Goal: Task Accomplishment & Management: Manage account settings

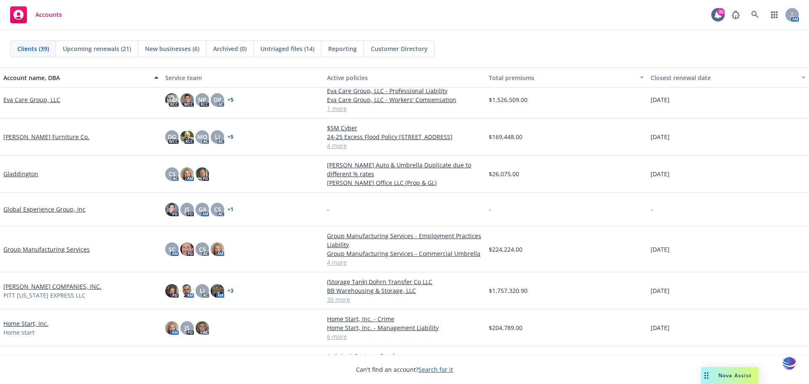
scroll to position [417, 0]
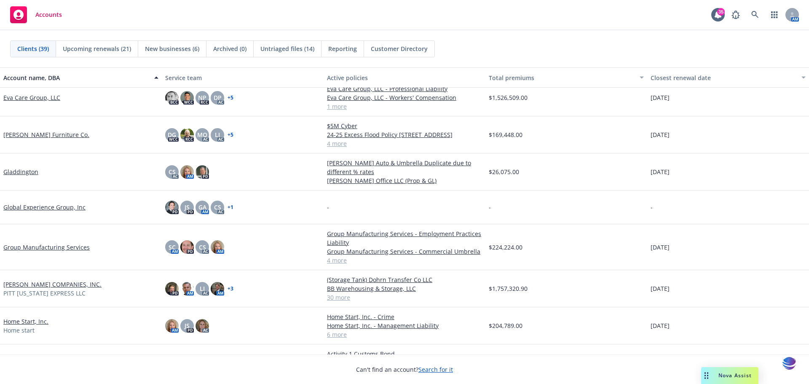
click at [26, 285] on link "[PERSON_NAME] COMPANIES, INC." at bounding box center [52, 284] width 98 height 9
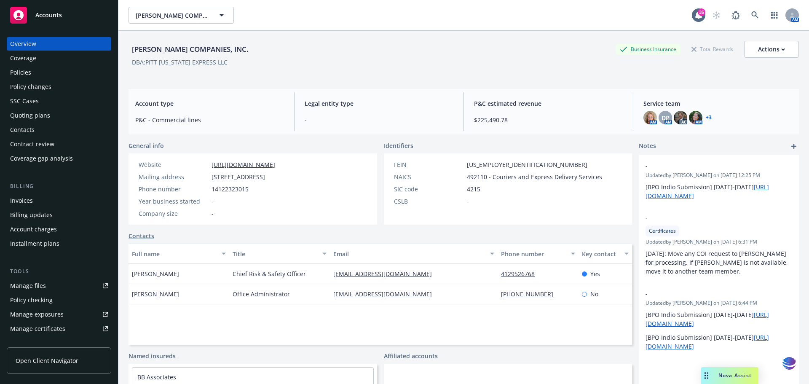
click at [27, 71] on div "Policies" at bounding box center [20, 72] width 21 height 13
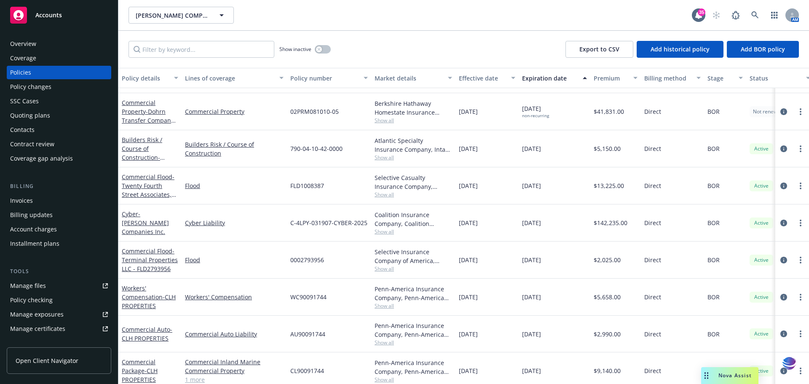
scroll to position [135, 0]
click at [164, 51] on input "Filter by keyword..." at bounding box center [202, 49] width 146 height 17
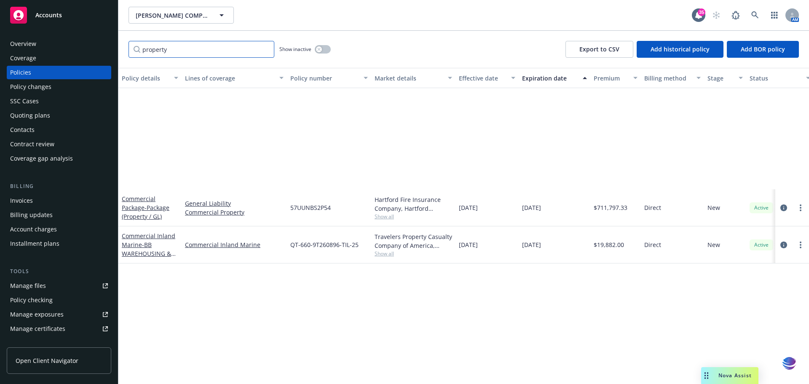
scroll to position [0, 0]
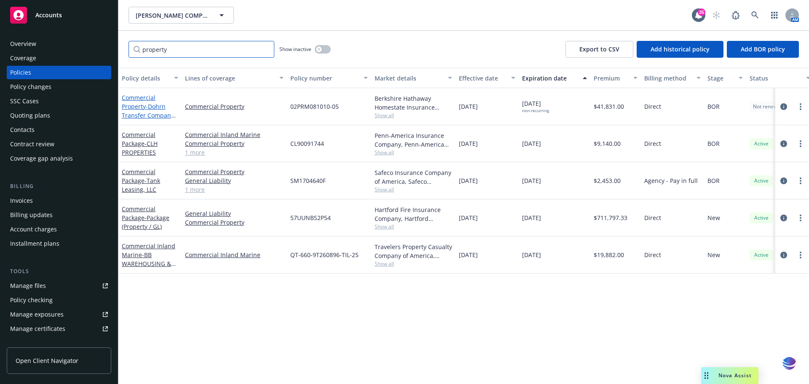
type input "property"
click at [145, 99] on link "Commercial Property - Dohrn Transfer Company LLC; Hammel Companies Inc" at bounding box center [148, 120] width 52 height 52
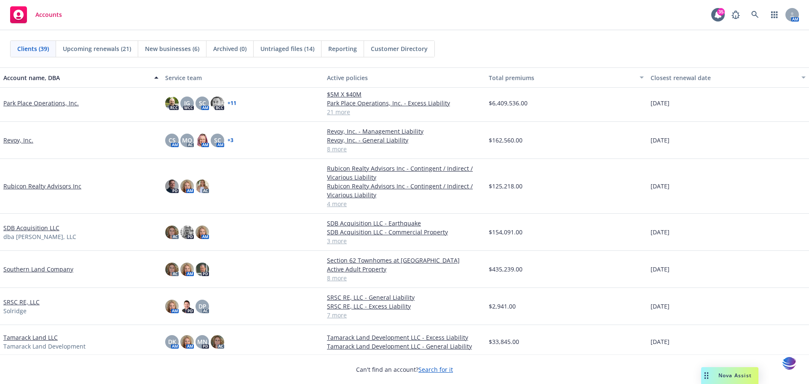
scroll to position [831, 0]
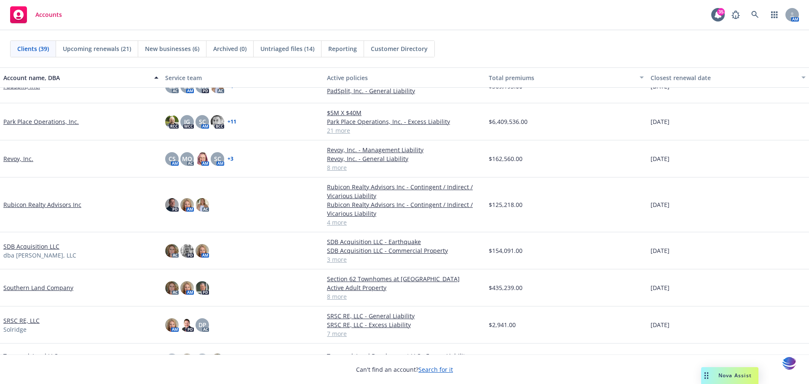
click at [38, 123] on link "Park Place Operations, Inc." at bounding box center [40, 121] width 75 height 9
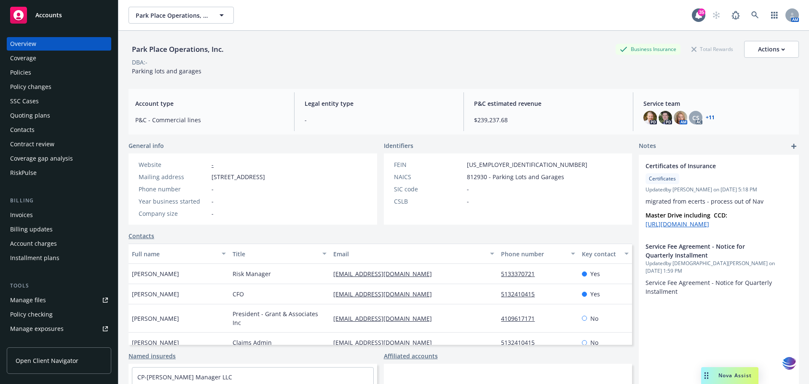
click at [29, 74] on div "Policies" at bounding box center [20, 72] width 21 height 13
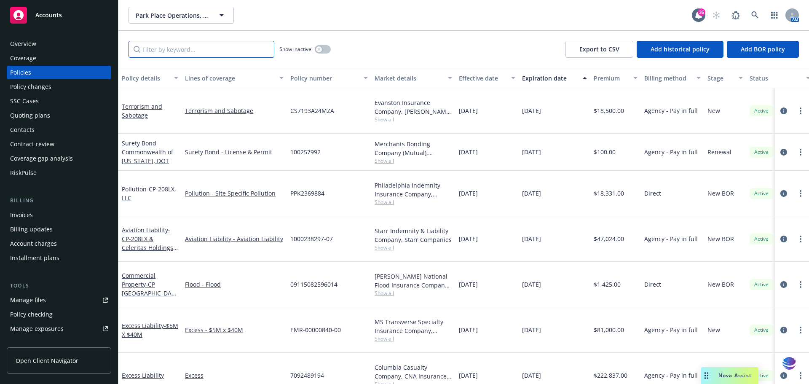
click at [148, 54] on input "Filter by keyword..." at bounding box center [202, 49] width 146 height 17
click at [161, 49] on input "Filter by keyword..." at bounding box center [202, 49] width 146 height 17
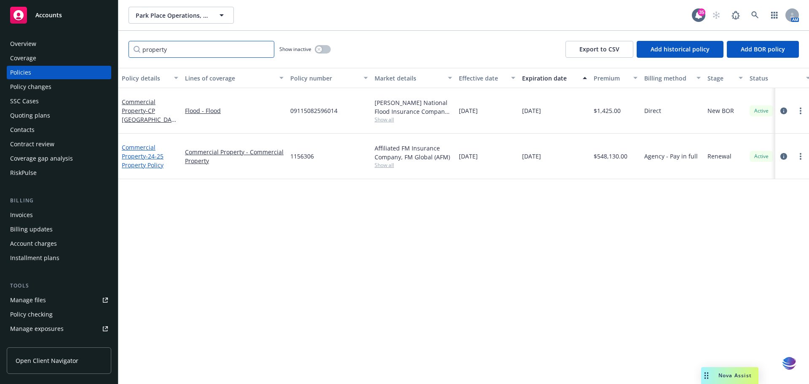
type input "property"
click at [135, 143] on link "Commercial Property - 24-25 Property Policy" at bounding box center [143, 156] width 42 height 26
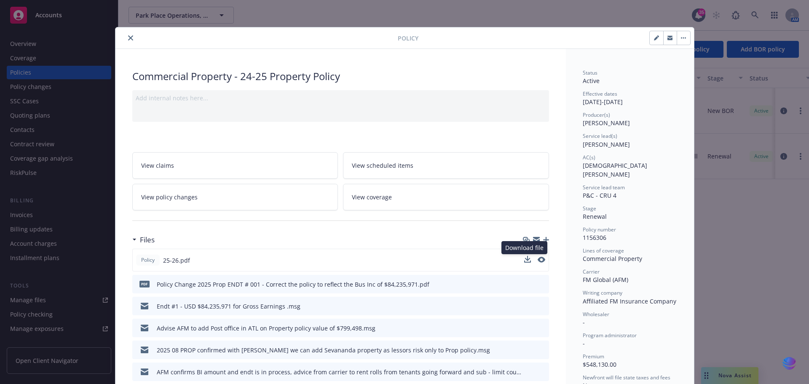
click at [526, 263] on button at bounding box center [527, 260] width 7 height 9
click at [524, 260] on icon "download file" at bounding box center [526, 258] width 5 height 5
click at [129, 39] on icon "close" at bounding box center [130, 37] width 5 height 5
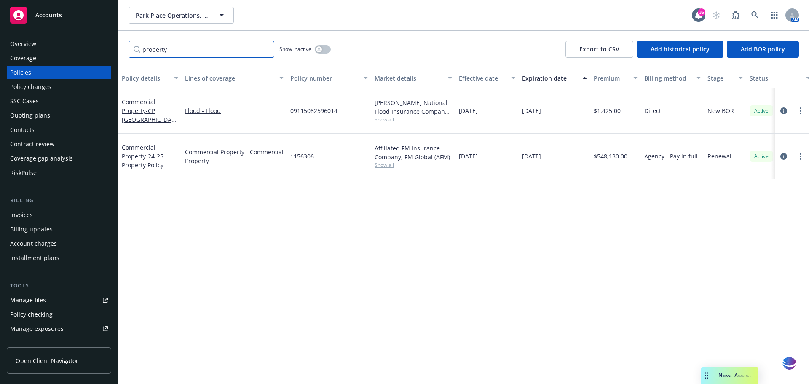
click at [266, 48] on input "property" at bounding box center [202, 49] width 146 height 17
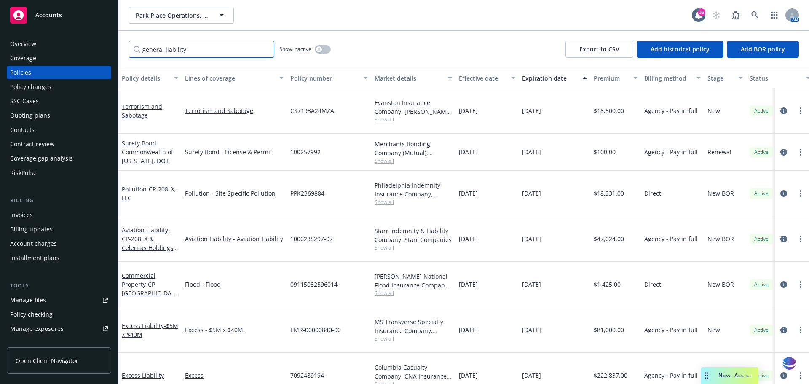
type input "general liability"
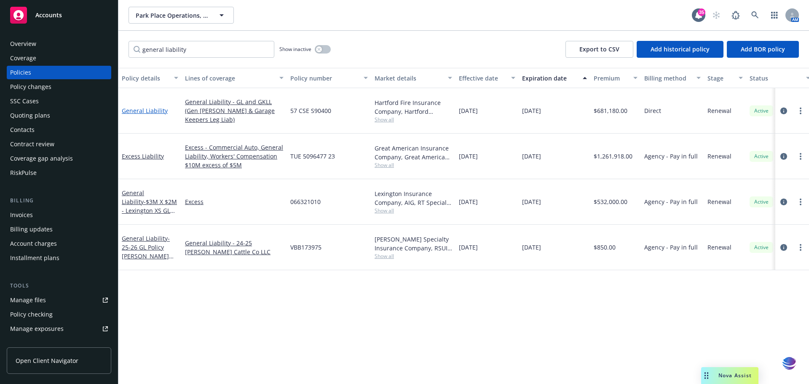
click at [151, 107] on link "General Liability" at bounding box center [145, 111] width 46 height 8
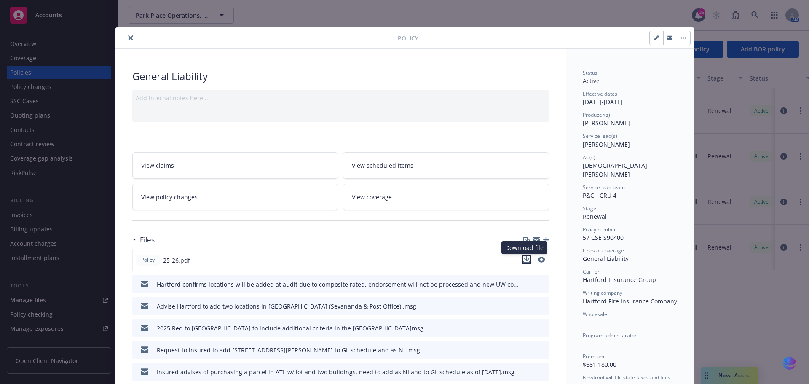
click at [525, 260] on icon "download file" at bounding box center [527, 259] width 7 height 7
click at [128, 38] on icon "close" at bounding box center [130, 37] width 5 height 5
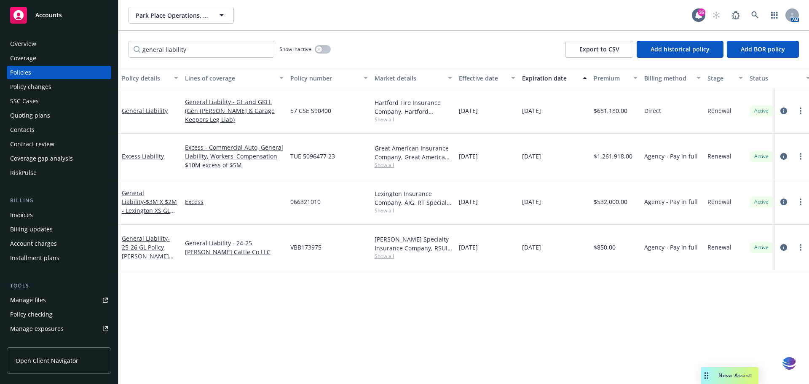
click at [35, 302] on div "Manage files" at bounding box center [28, 299] width 36 height 13
click at [264, 51] on input "general liability" at bounding box center [202, 49] width 146 height 17
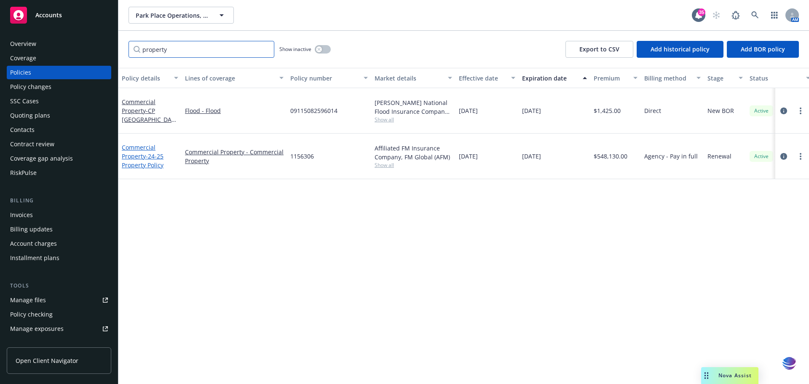
type input "property"
click at [140, 143] on link "Commercial Property - 24-25 Property Policy" at bounding box center [143, 156] width 42 height 26
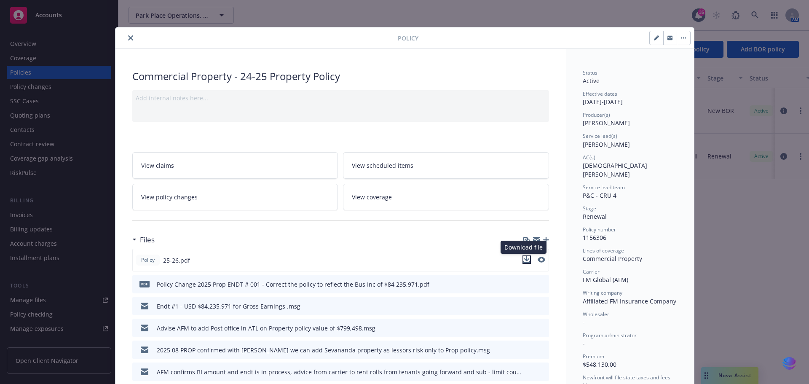
click at [524, 260] on icon "download file" at bounding box center [527, 259] width 7 height 7
click at [128, 39] on icon "close" at bounding box center [130, 37] width 5 height 5
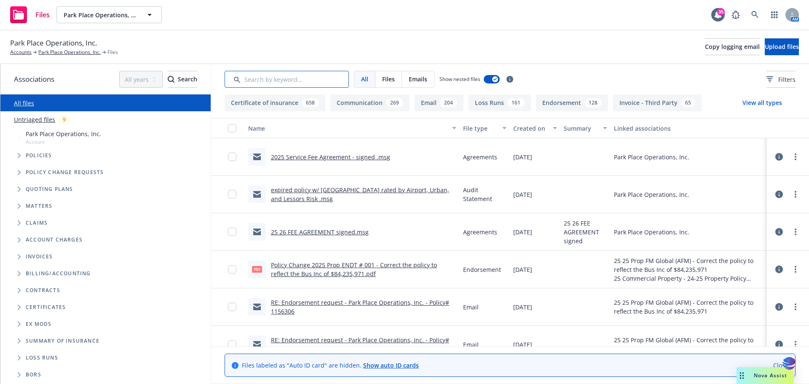
click at [270, 79] on input "Search by keyword..." at bounding box center [287, 79] width 124 height 17
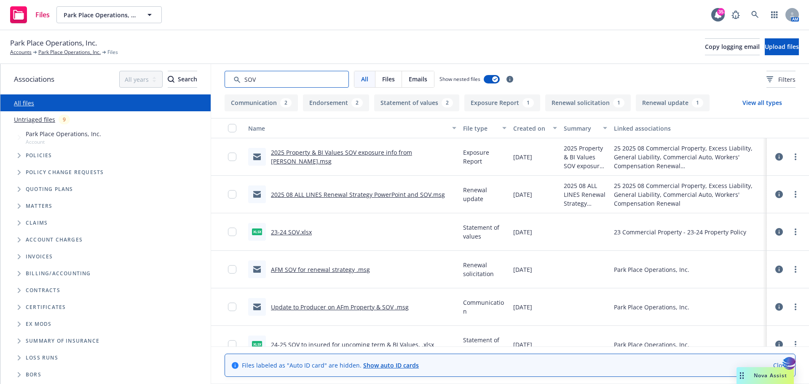
type input "SOV"
click at [527, 124] on div "Created on" at bounding box center [531, 128] width 35 height 9
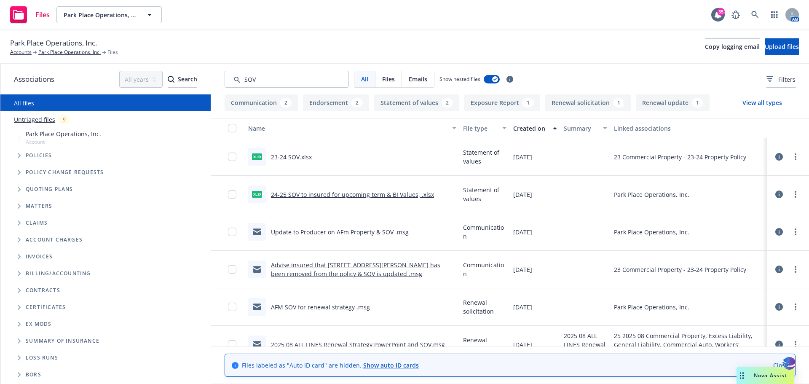
click at [527, 124] on div "Created on" at bounding box center [531, 128] width 35 height 9
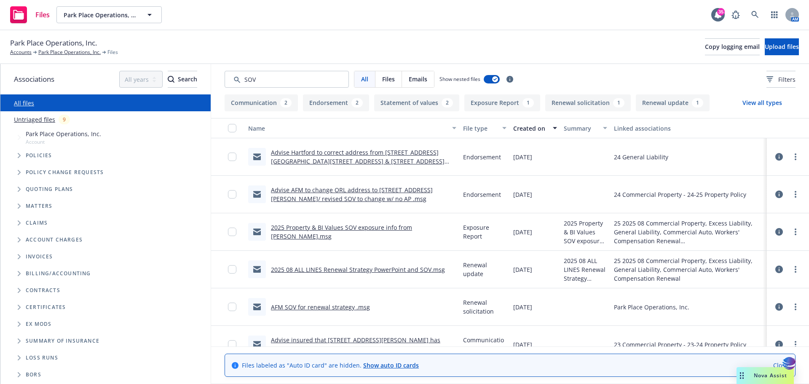
click at [368, 153] on link "Advise Hartford to correct address from 7870 N Frontage Rd to 7859 N Frontage R…" at bounding box center [358, 161] width 174 height 26
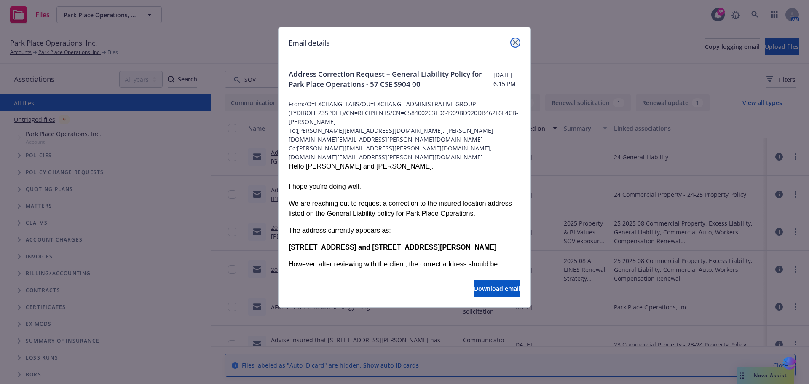
click at [516, 45] on icon "close" at bounding box center [515, 42] width 5 height 5
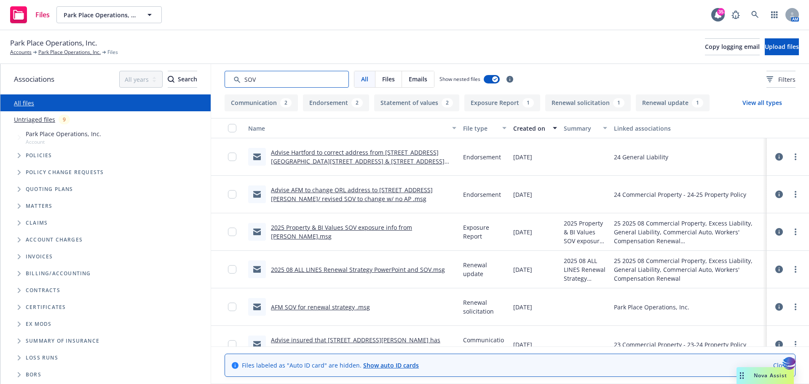
click at [343, 80] on input "Search by keyword..." at bounding box center [287, 79] width 124 height 17
drag, startPoint x: 343, startPoint y: 80, endPoint x: 159, endPoint y: 82, distance: 183.8
click at [159, 82] on div "Associations All years 2027 2026 2025 2024 2023 2022 2021 2020 2019 2018 2017 2…" at bounding box center [404, 224] width 809 height 320
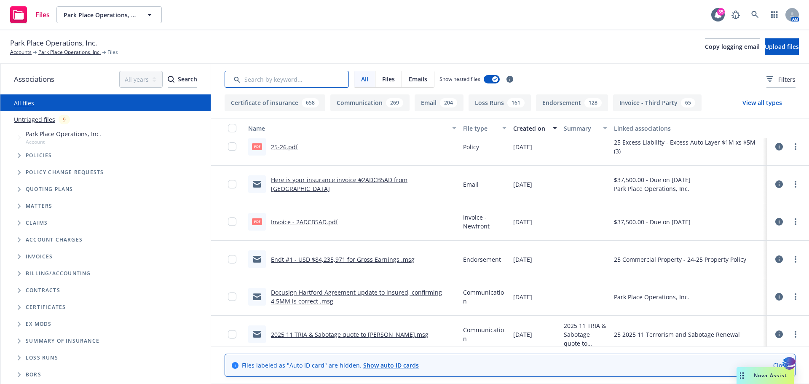
scroll to position [349, 0]
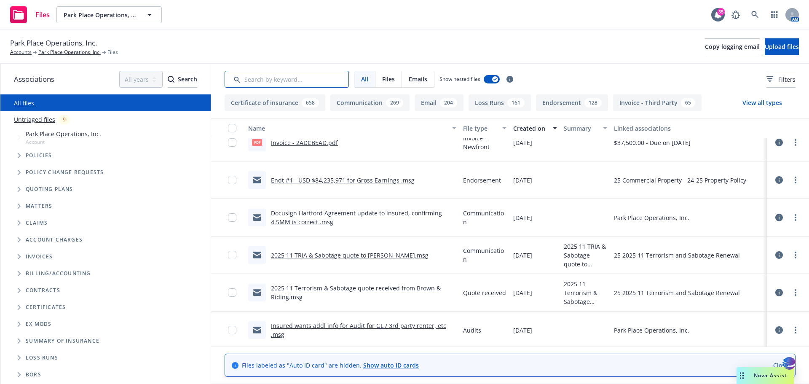
click at [270, 83] on input "Search by keyword..." at bounding box center [287, 79] width 124 height 17
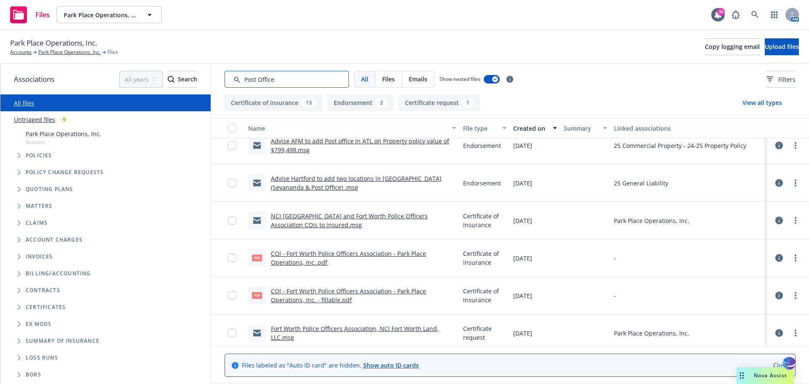
scroll to position [11, 0]
type input "Post Office"
click at [21, 54] on link "Accounts" at bounding box center [21, 52] width 22 height 8
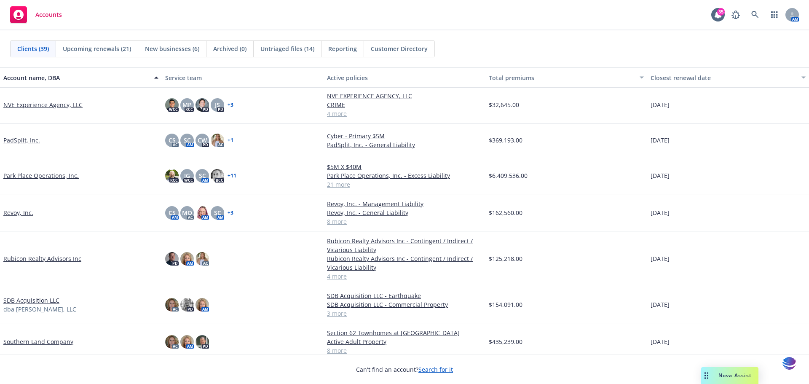
scroll to position [833, 0]
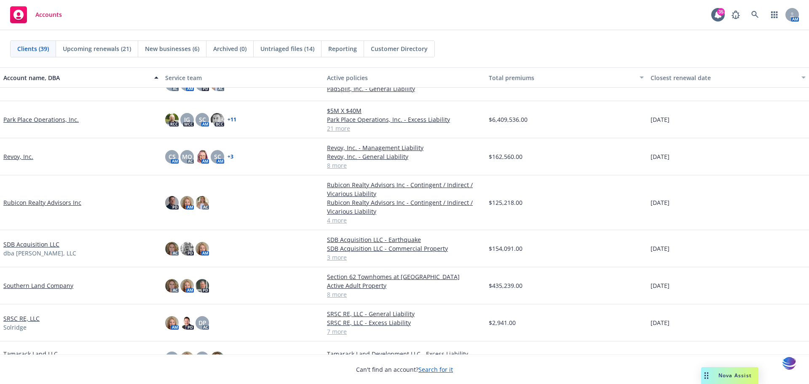
click at [44, 287] on link "Southern Land Company" at bounding box center [38, 285] width 70 height 9
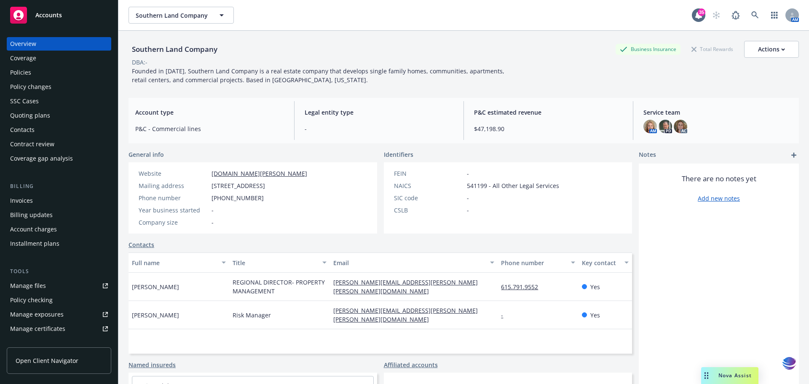
click at [39, 286] on div "Manage files" at bounding box center [28, 285] width 36 height 13
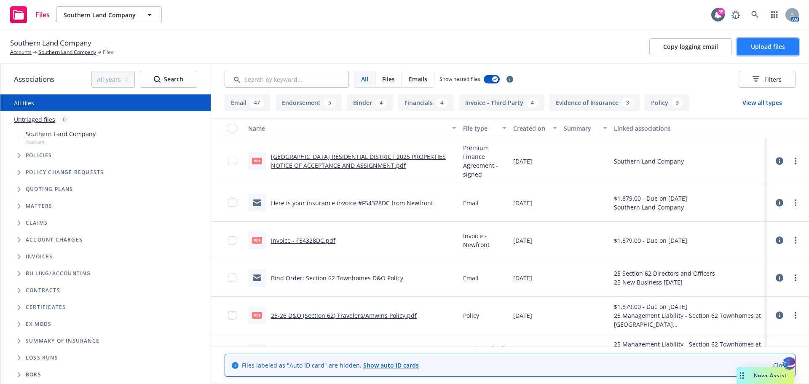
click at [774, 44] on span "Upload files" at bounding box center [768, 47] width 34 height 8
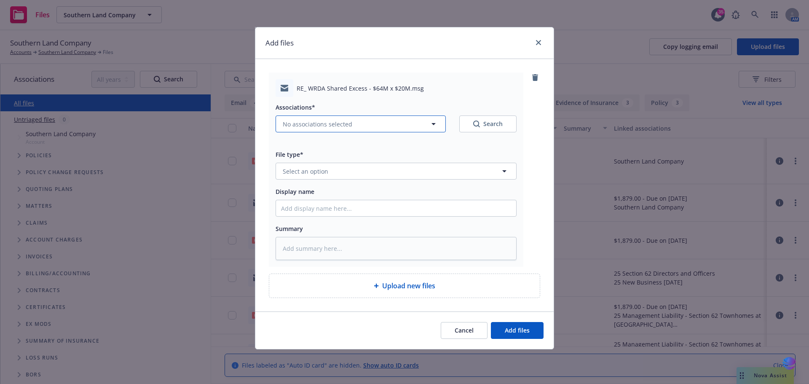
click at [433, 125] on icon "button" at bounding box center [434, 124] width 10 height 10
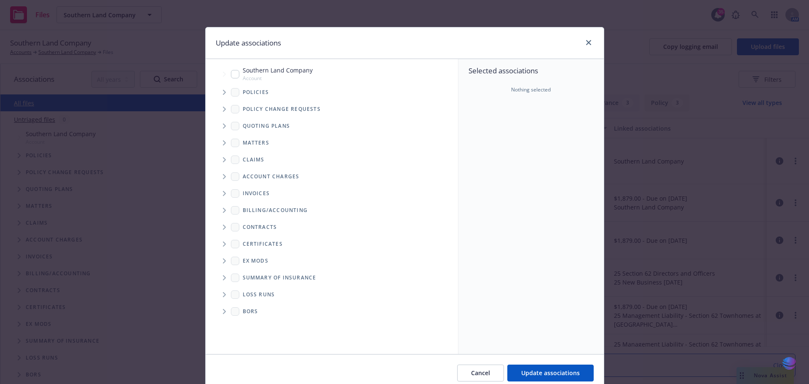
click at [223, 93] on icon "Tree Example" at bounding box center [224, 92] width 3 height 5
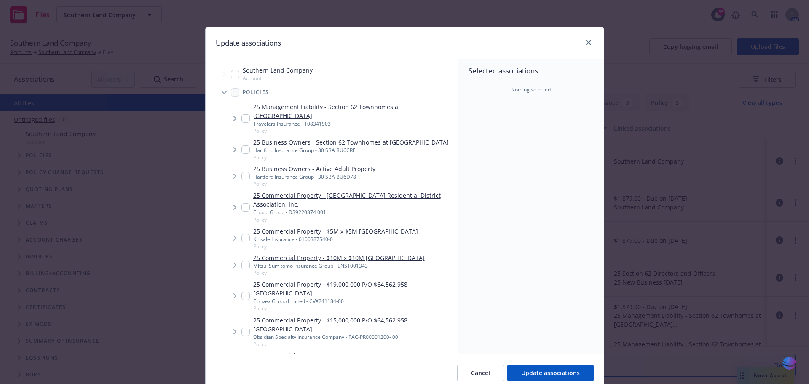
type textarea "x"
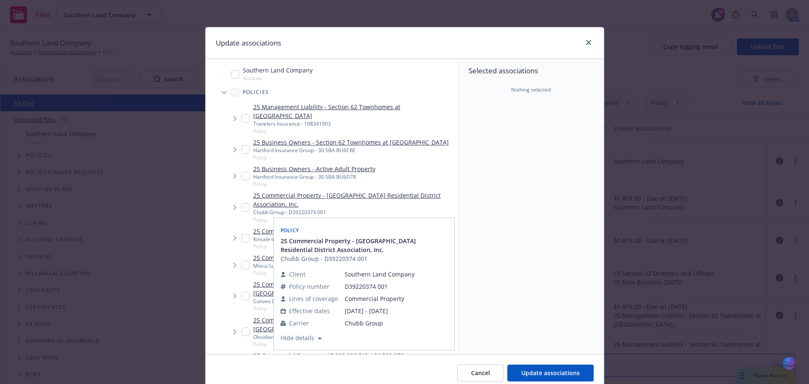
click at [242, 203] on input "Tree Example" at bounding box center [246, 207] width 8 height 8
checkbox input "true"
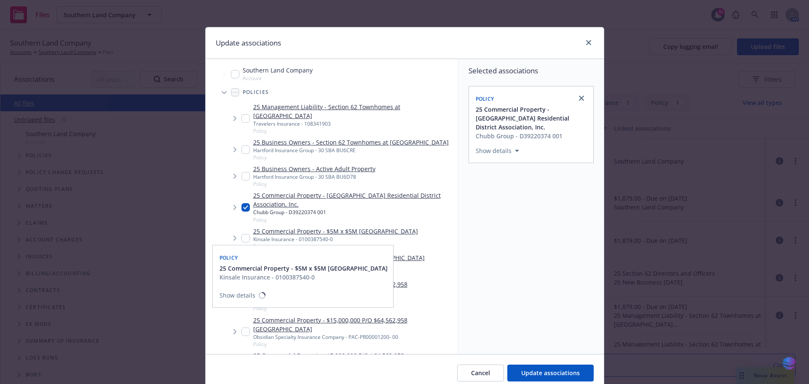
click at [243, 234] on input "Tree Example" at bounding box center [246, 238] width 8 height 8
checkbox input "true"
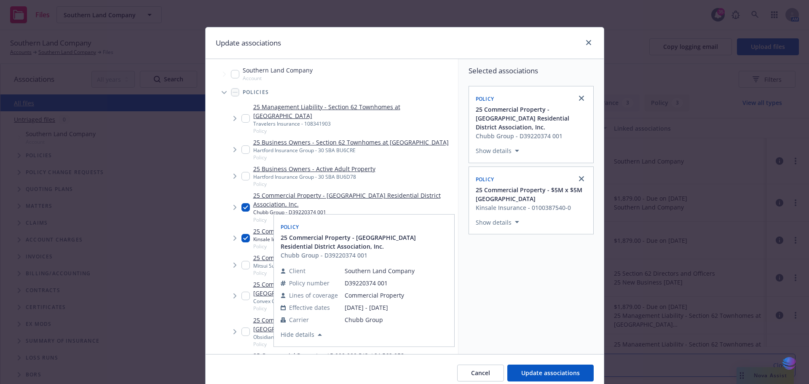
click at [242, 261] on input "Tree Example" at bounding box center [246, 265] width 8 height 8
checkbox input "true"
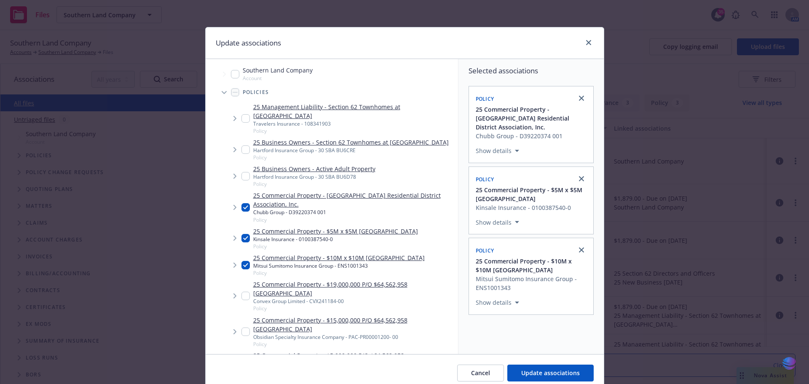
click at [242, 292] on input "Tree Example" at bounding box center [246, 296] width 8 height 8
checkbox input "true"
click at [242, 328] on input "Tree Example" at bounding box center [246, 332] width 8 height 8
checkbox input "true"
click at [243, 363] on input "Tree Example" at bounding box center [246, 367] width 8 height 8
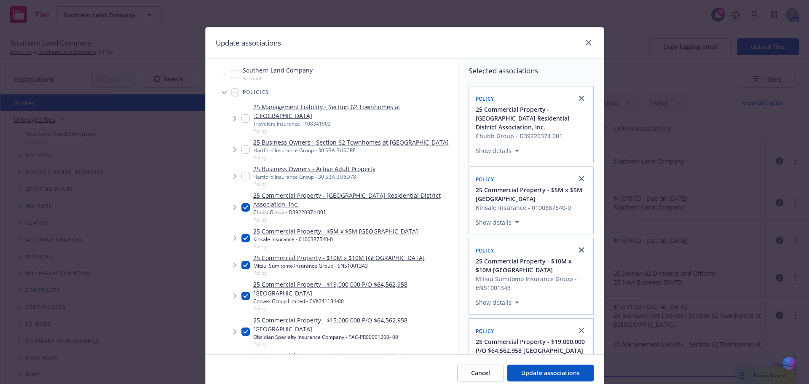
checkbox input "true"
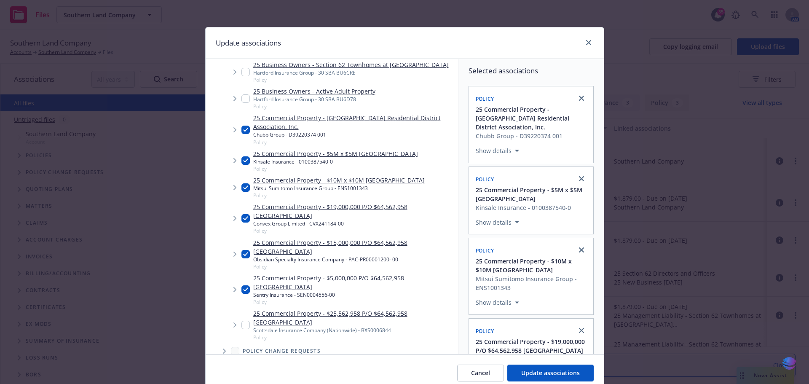
scroll to position [86, 0]
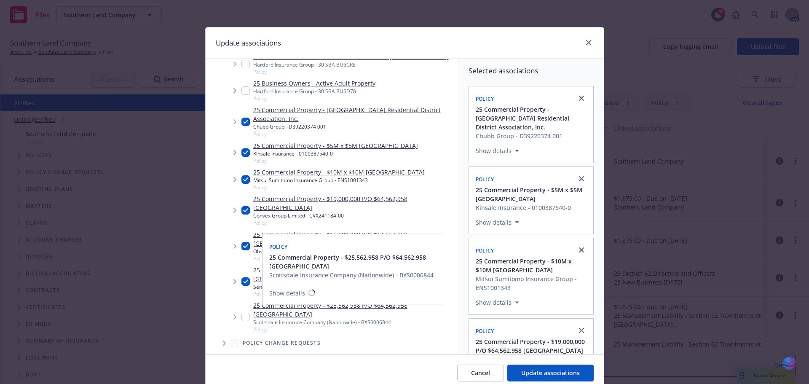
click at [242, 313] on input "Tree Example" at bounding box center [246, 317] width 8 height 8
checkbox input "true"
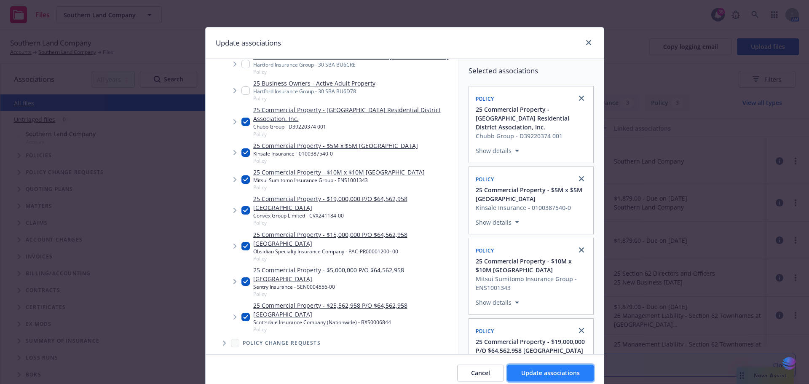
click at [522, 374] on span "Update associations" at bounding box center [551, 373] width 59 height 8
type textarea "x"
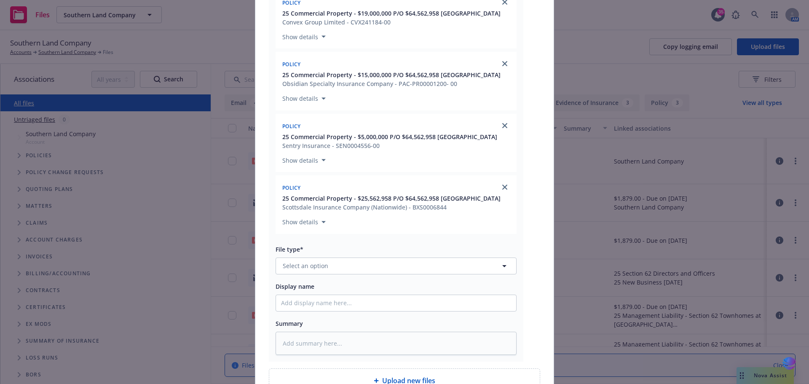
scroll to position [348, 0]
click at [503, 264] on icon "button" at bounding box center [505, 265] width 4 height 2
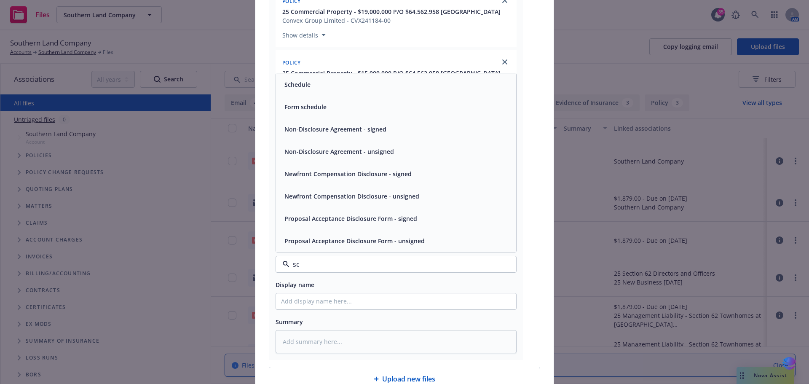
type input "s"
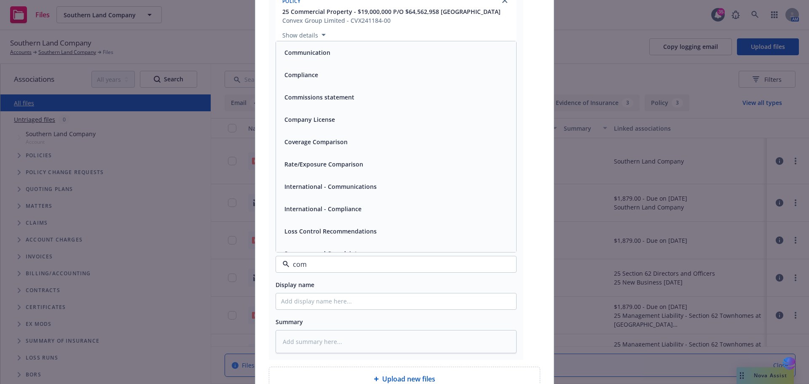
type input "comm"
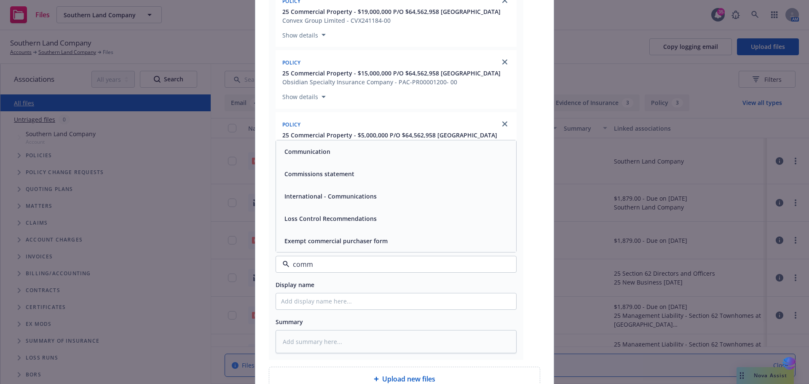
click at [401, 147] on div "Communication" at bounding box center [396, 151] width 230 height 12
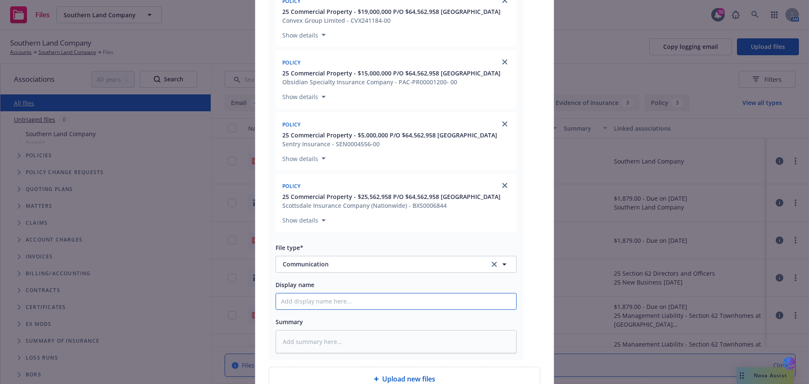
click at [296, 293] on input "Display name" at bounding box center [396, 301] width 240 height 16
type textarea "x"
type input "2"
type textarea "x"
type input "20"
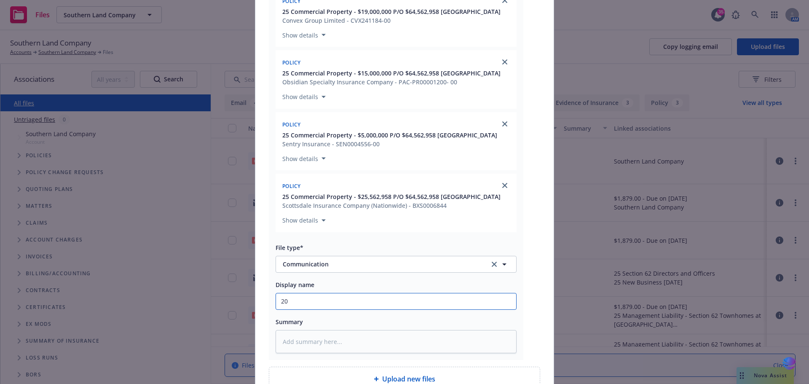
type textarea "x"
type input "202"
type textarea "x"
type input "2025"
type textarea "x"
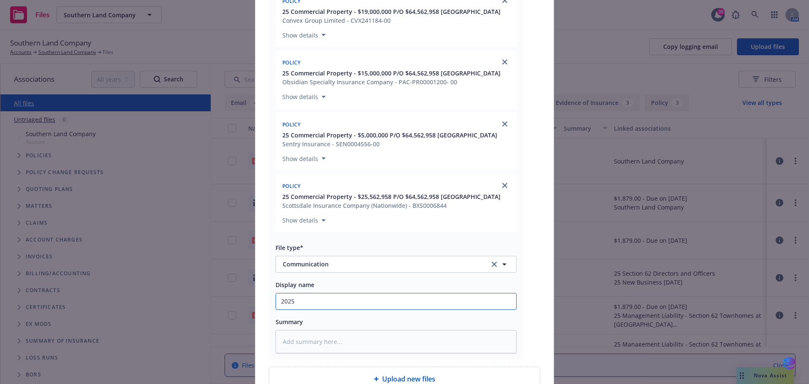
type input "2025"
type textarea "x"
type input "2025 W"
type textarea "x"
type input "2025 We"
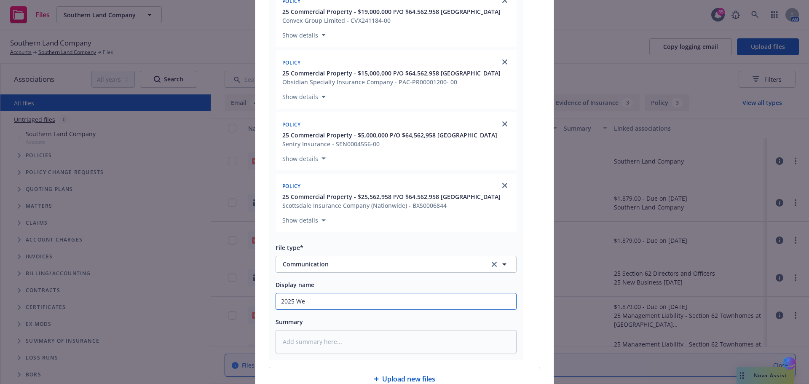
type textarea "x"
type input "2025 Wes"
type textarea "x"
type input "2025 West"
type textarea "x"
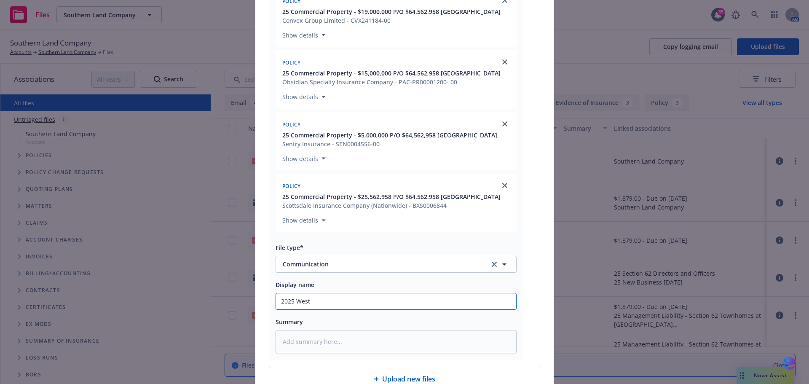
type input "2025 Westh"
type textarea "x"
type input "2025 Westha"
type textarea "x"
type input "2025 Westhav"
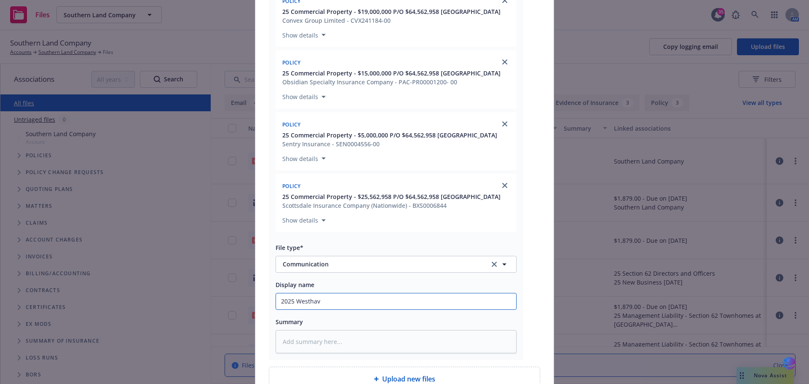
type textarea "x"
type input "2025 Westhave"
type textarea "x"
type input "2025 Westhaven"
type textarea "x"
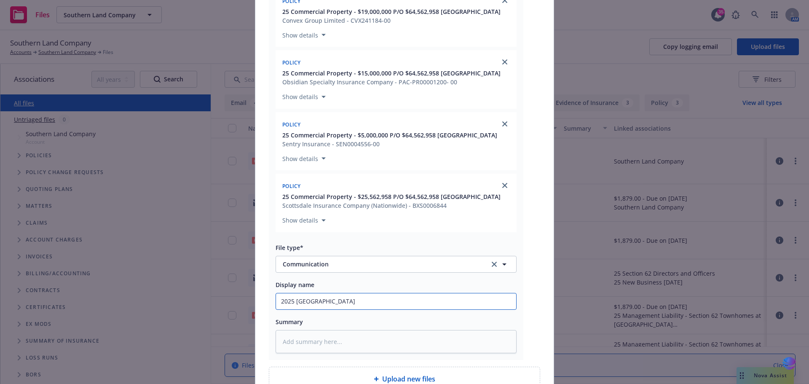
type input "2025 Westhaven"
type textarea "x"
type input "2025 Westhaven S"
type textarea "x"
type input "2025 Westhaven Sc"
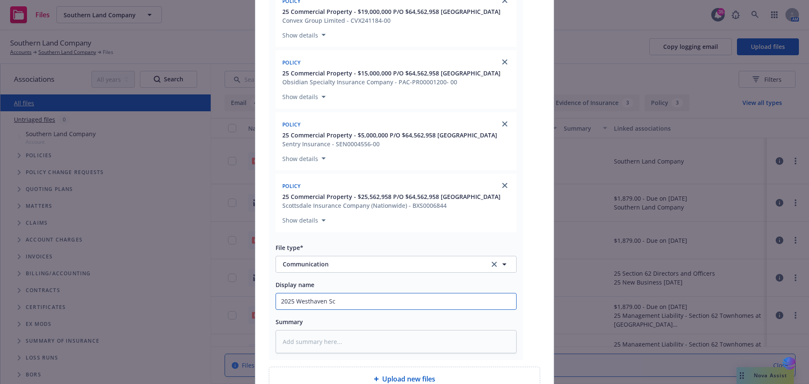
type textarea "x"
type input "2025 Westhaven Sch"
type textarea "x"
type input "2025 Westhaven Sche"
type textarea "x"
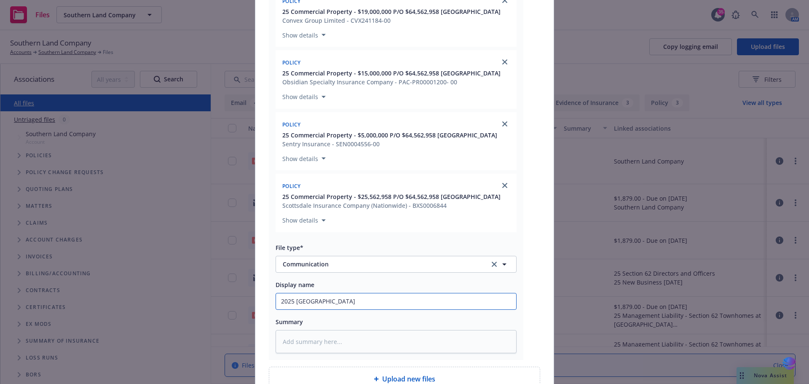
type input "2025 Westhaven Schem"
type textarea "x"
type input "2025 Westhaven Schema"
type textarea "x"
type input "2025 Westhaven Schemat"
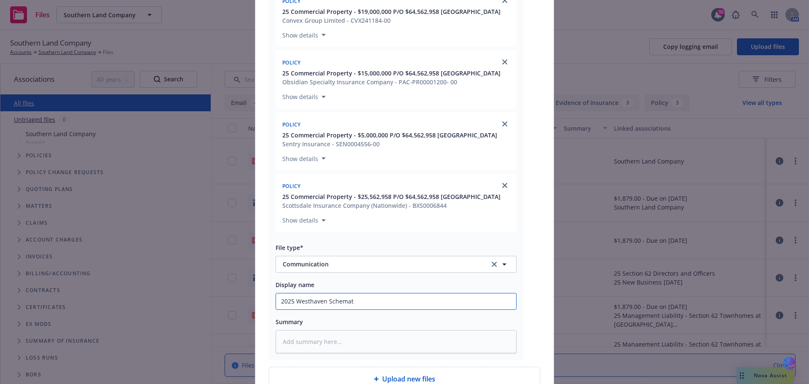
type textarea "x"
type input "2025 Westhaven Schemati"
type textarea "x"
type input "2025 Westhaven Schematic"
type textarea "x"
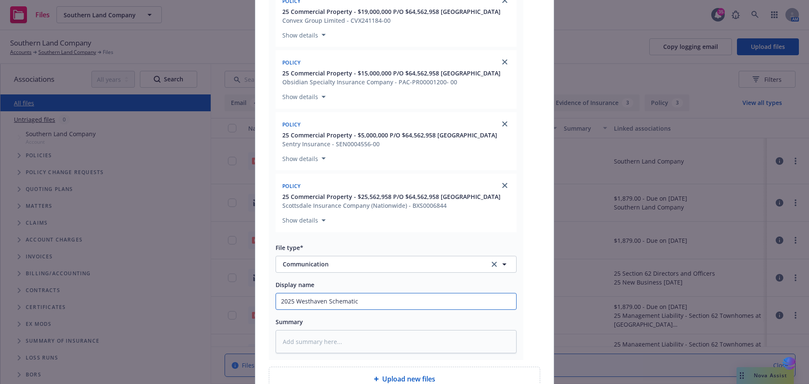
type input "2025 Westhaven Schematic"
type textarea "x"
type input "2025 Westhaven Schematic t"
type textarea "x"
type input "2025 Westhaven Schematic to"
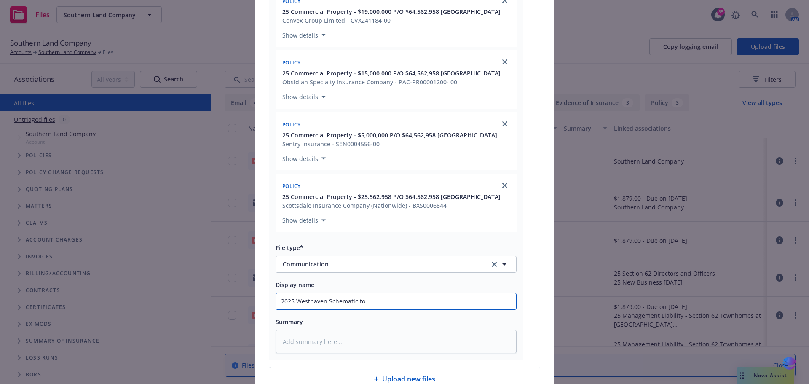
type textarea "x"
type input "2025 Westhaven Schematic to"
type textarea "x"
type input "2025 Westhaven Schematic to i"
type textarea "x"
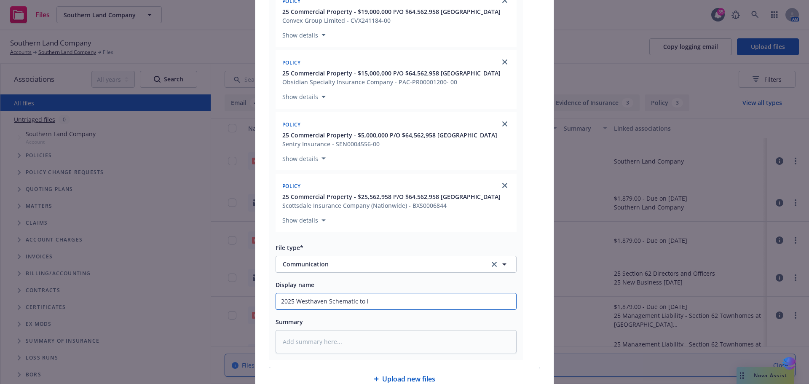
type input "2025 Westhaven Schematic to in"
type textarea "x"
type input "2025 Westhaven Schematic to ins"
type textarea "x"
type input "2025 Westhaven Schematic to insu"
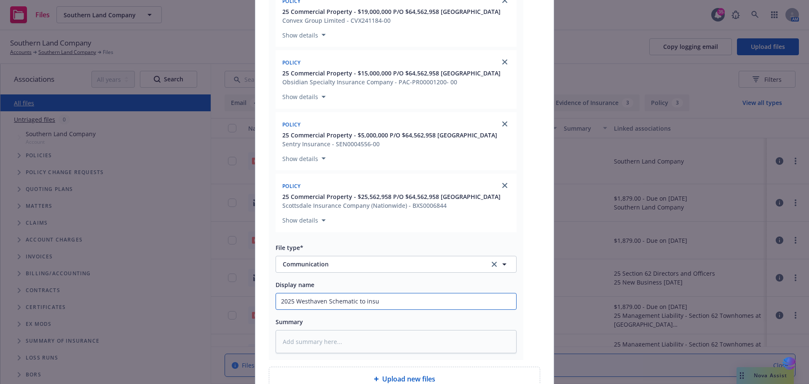
type textarea "x"
type input "2025 Westhaven Schematic to insur"
type textarea "x"
type input "2025 Westhaven Schematic to insure"
type textarea "x"
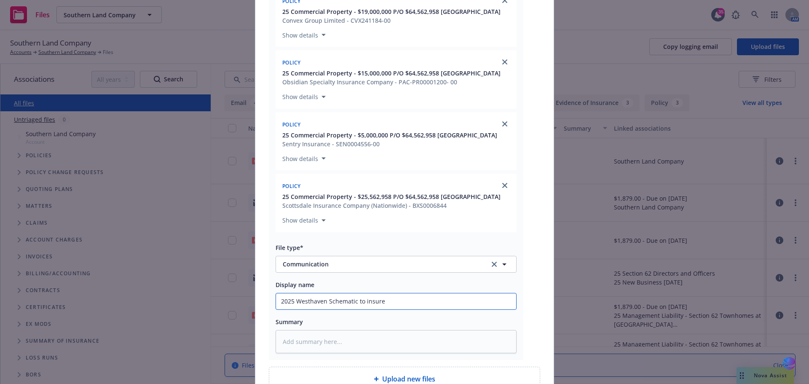
type input "2025 Westhaven Schematic to insured"
type textarea "x"
type input "2025 Westhaven Schematic to insured"
type textarea "x"
type input "2025 Westhaven Schematic to insured ("
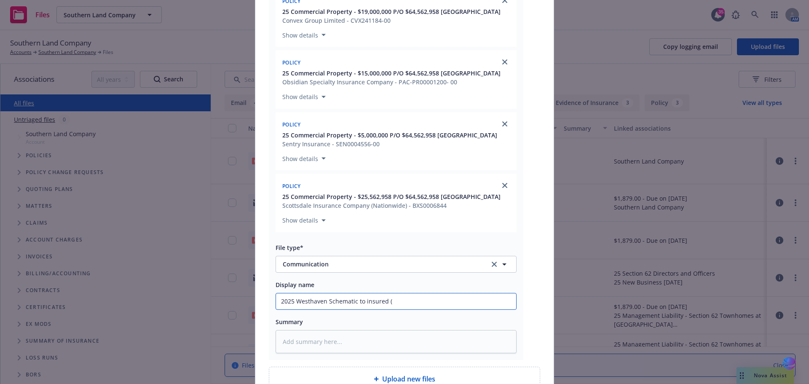
type textarea "x"
type input "2025 Westhaven Schematic to insured (r"
type textarea "x"
type input "2025 Westhaven Schematic to insured (re"
type textarea "x"
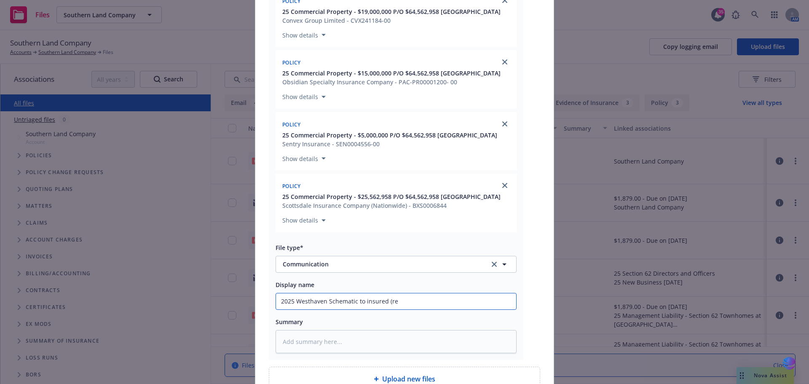
type input "2025 Westhaven Schematic to insured (rev"
type textarea "x"
type input "2025 Westhaven Schematic to insured (revi"
type textarea "x"
type input "2025 Westhaven Schematic to insured (revis"
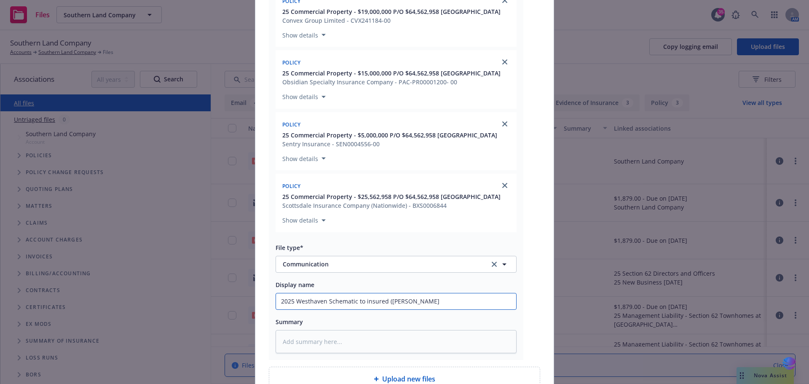
type textarea "x"
type input "2025 Westhaven Schematic to insured (revise"
type textarea "x"
type input "2025 Westhaven Schematic to insured (revised"
type textarea "x"
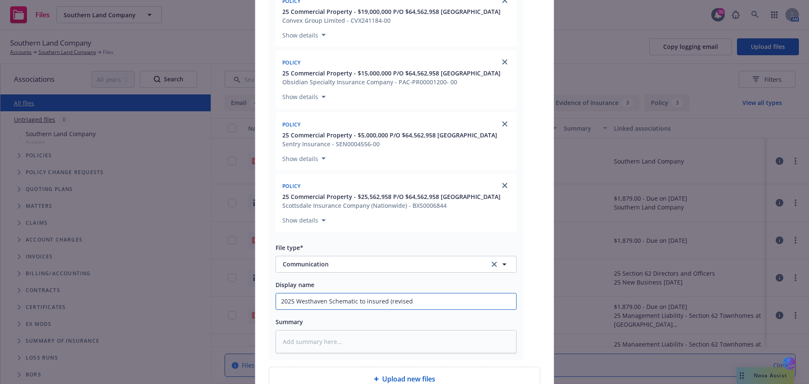
type input "2025 Westhaven Schematic to insured (revised"
type textarea "x"
type input "2025 Westhaven Schematic to insured (revised b"
type textarea "x"
type input "2025 Westhaven Schematic to insured (revised ba"
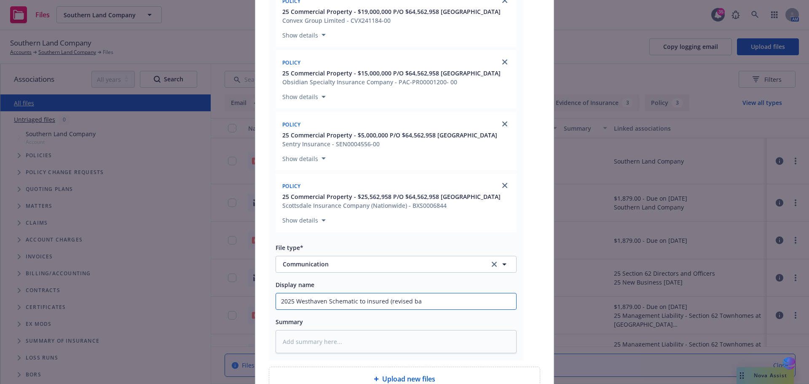
type textarea "x"
type input "2025 Westhaven Schematic to insured (revised bas"
type textarea "x"
type input "2025 Westhaven Schematic to insured (revised base"
type textarea "x"
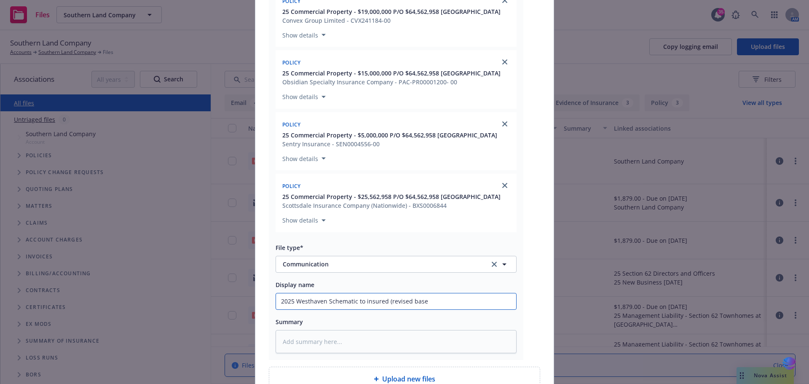
type input "2025 Westhaven Schematic to insured (revised based"
type textarea "x"
type input "2025 Westhaven Schematic to insured (revised based"
type textarea "x"
type input "2025 Westhaven Schematic to insured (revised based o"
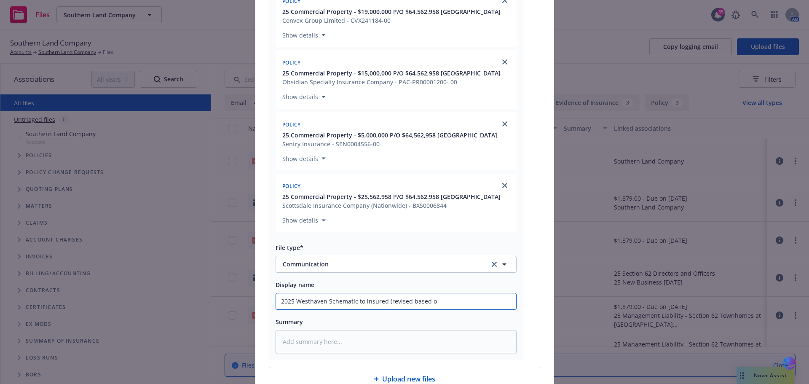
type textarea "x"
type input "2025 Westhaven Schematic to insured (revised based on"
type textarea "x"
type input "2025 Westhaven Schematic to insured (revised based on"
type textarea "x"
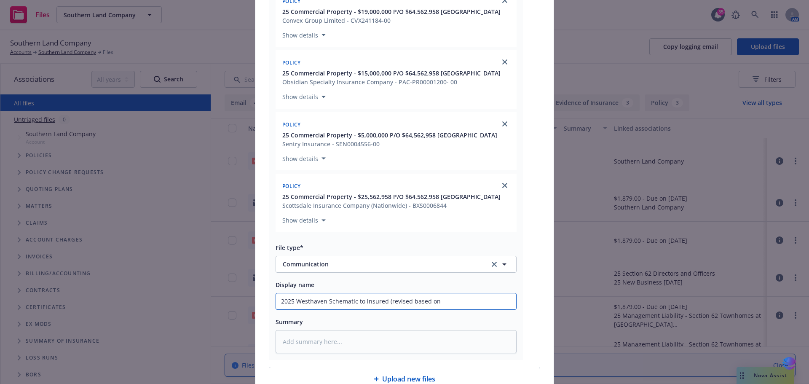
type input "2025 Westhaven Schematic to insured (revised based on b"
type textarea "x"
type input "2025 Westhaven Schematic to insured (revised based on bi"
type textarea "x"
type input "2025 Westhaven Schematic to insured (revised based on bin"
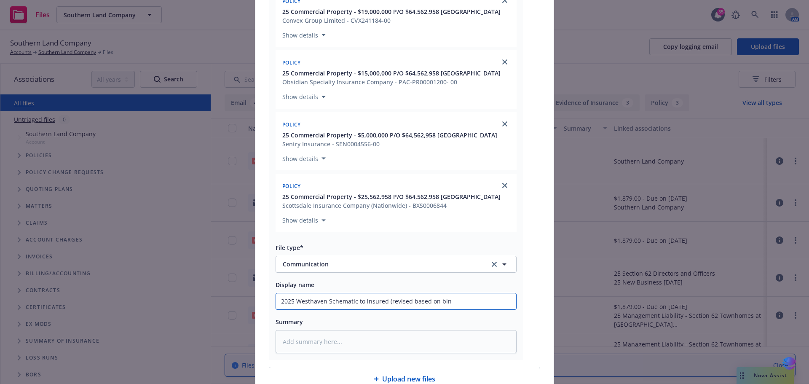
type textarea "x"
type input "2025 Westhaven Schematic to insured (revised based on bind"
type textarea "x"
type input "2025 Westhaven Schematic to insured (revised based on bindi"
type textarea "x"
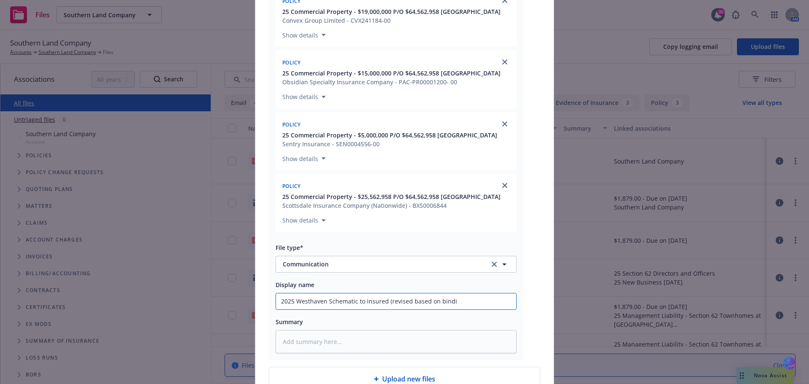
type input "2025 Westhaven Schematic to insured (revised based on bindin"
type textarea "x"
type input "2025 Westhaven Schematic to insured (revised based on binding"
type textarea "x"
drag, startPoint x: 280, startPoint y: 291, endPoint x: 506, endPoint y: 289, distance: 226.8
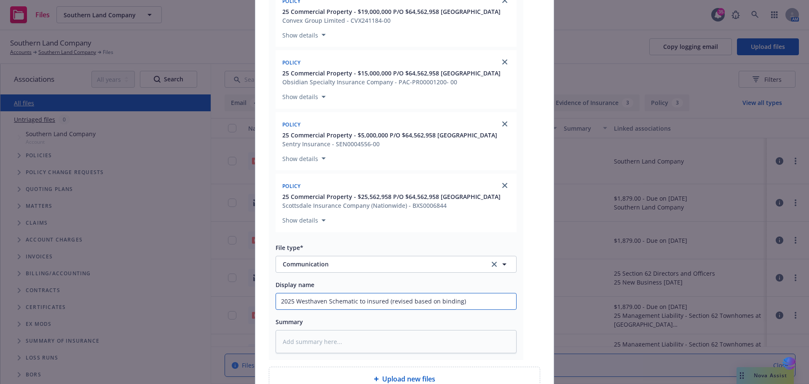
click at [506, 293] on input "2025 Westhaven Schematic to insured (revised based on binding)" at bounding box center [396, 301] width 240 height 16
type input "2025 Westhaven Schematic to insured (revised based on binding)"
click at [296, 336] on textarea at bounding box center [396, 341] width 241 height 23
paste textarea "2025 Westhaven Schematic to insured (revised based on binding)"
type textarea "x"
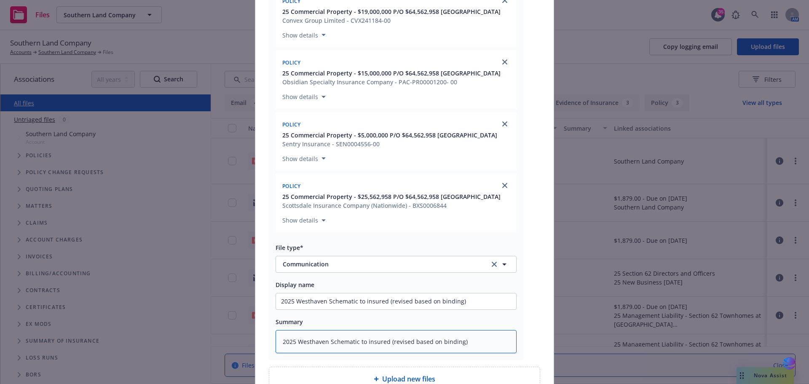
type textarea "2025 Westhaven Schematic to insured (revised based on binding)"
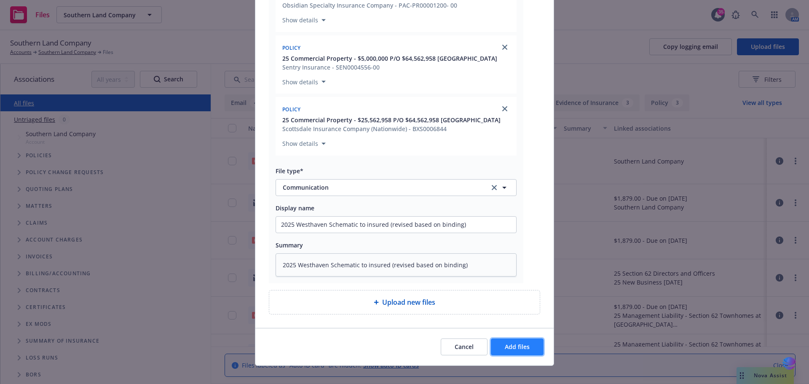
click at [510, 343] on span "Add files" at bounding box center [517, 347] width 25 height 8
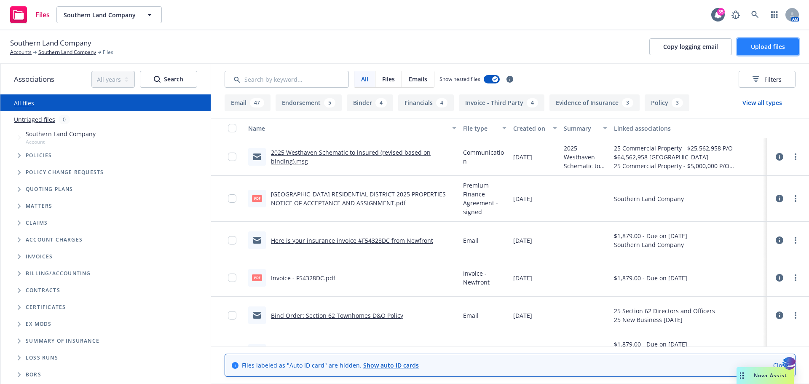
click at [759, 49] on span "Upload files" at bounding box center [768, 47] width 34 height 8
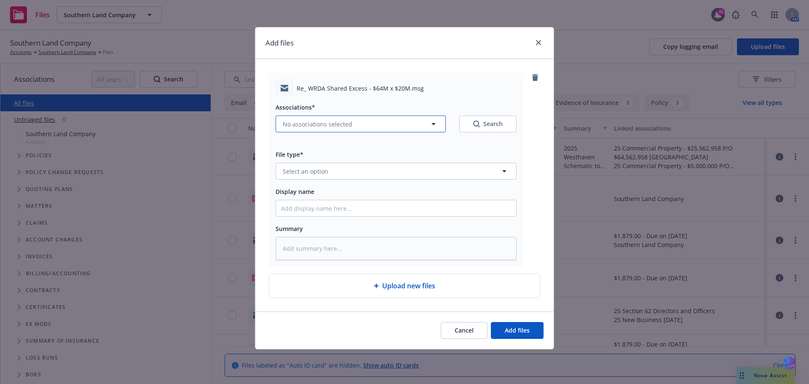
click at [436, 122] on icon "button" at bounding box center [434, 124] width 10 height 10
type textarea "x"
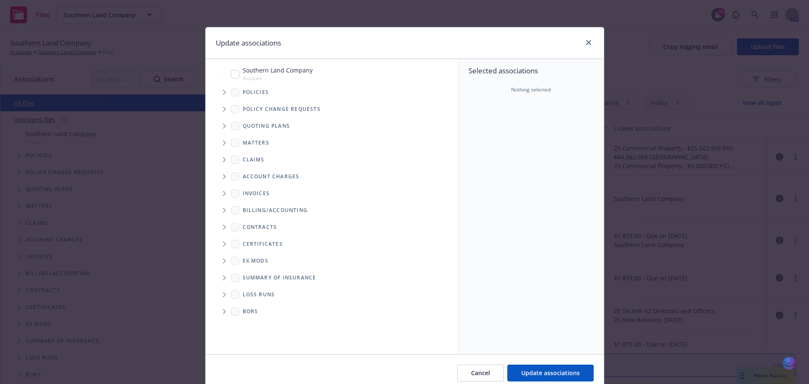
click at [232, 73] on input "Tree Example" at bounding box center [235, 74] width 8 height 8
checkbox input "true"
click at [541, 371] on span "Update associations" at bounding box center [551, 373] width 59 height 8
type textarea "x"
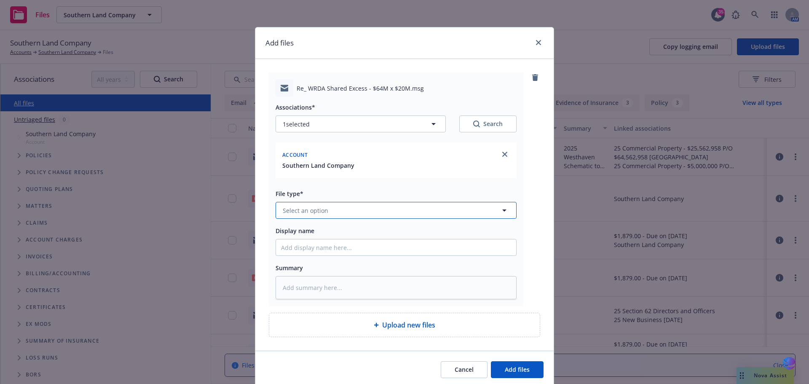
click at [503, 210] on icon "button" at bounding box center [505, 211] width 4 height 2
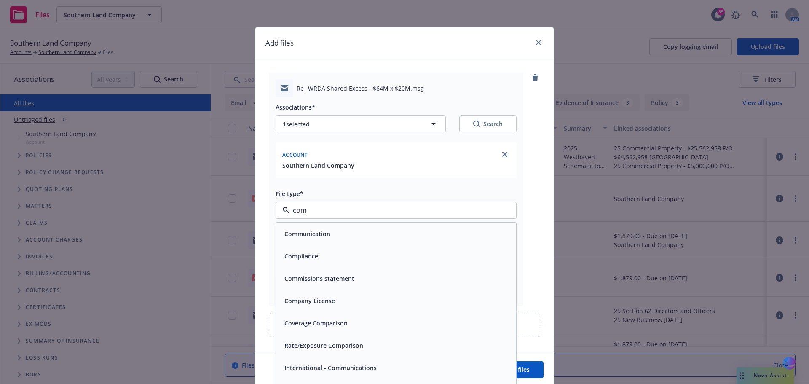
type input "comm"
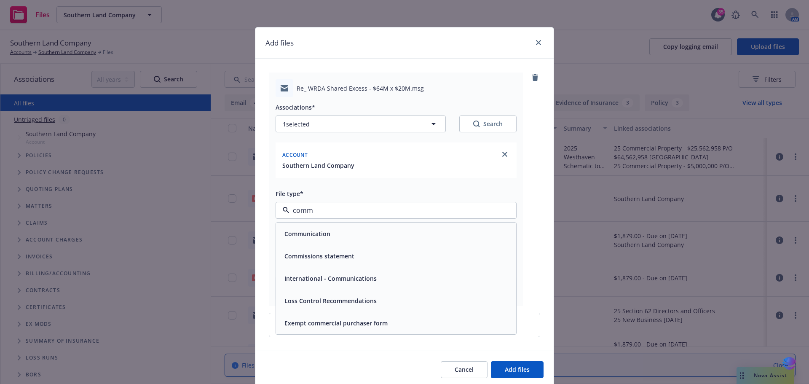
click at [387, 242] on div "Communication" at bounding box center [396, 234] width 240 height 22
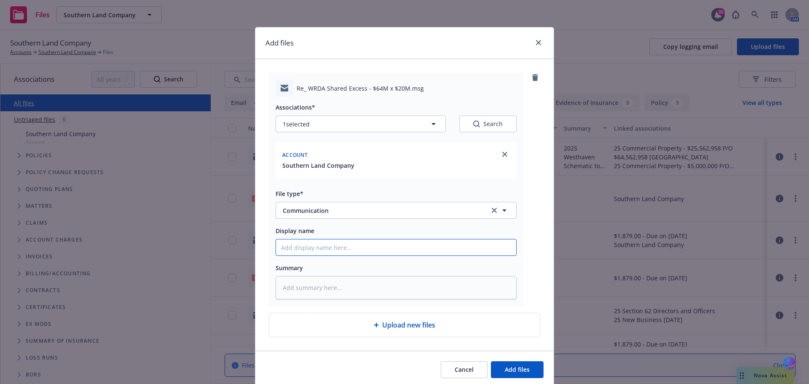
click at [299, 244] on input "Display name" at bounding box center [396, 247] width 240 height 16
type textarea "x"
type input "2"
type textarea "x"
type input "20"
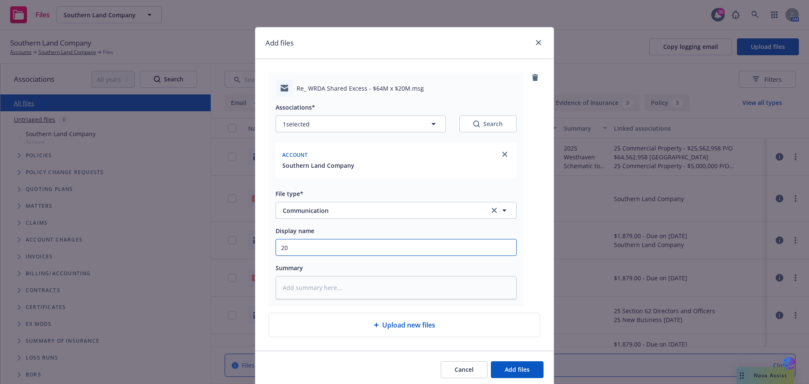
type textarea "x"
type input "202"
type textarea "x"
type input "2025"
type textarea "x"
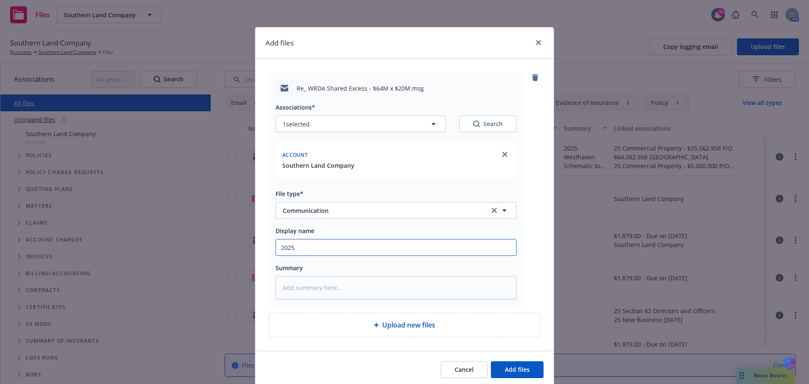
type input "2025"
type textarea "x"
type input "2025 I"
type textarea "x"
type input "2025 In"
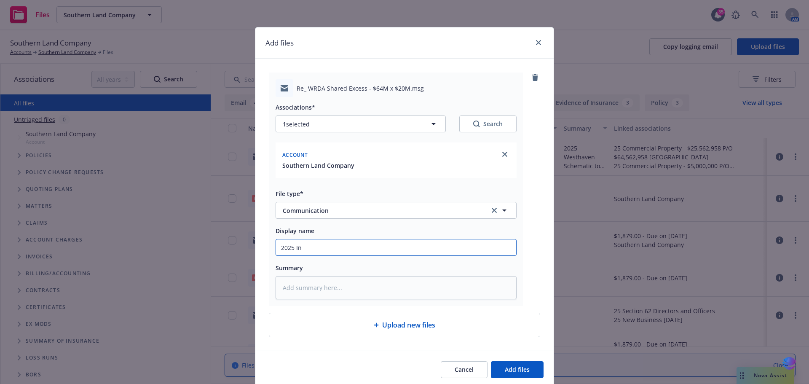
type textarea "x"
type input "2025 Inf"
type textarea "x"
type input "2025 Info"
type textarea "x"
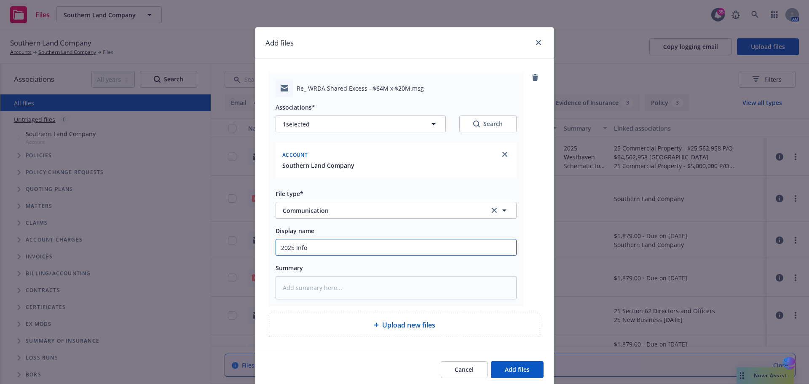
type input "2025 Info"
type textarea "x"
type input "2025 Info e"
type textarea "x"
type input "2025 Info ex"
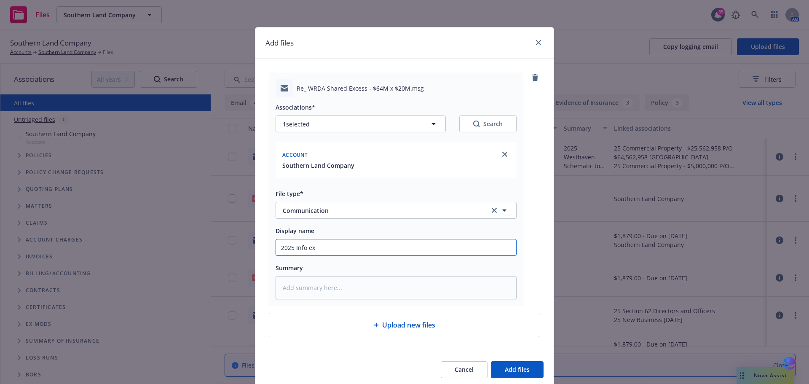
type textarea "x"
type input "2025 Info exc"
type textarea "x"
type input "2025 Info exch"
type textarea "x"
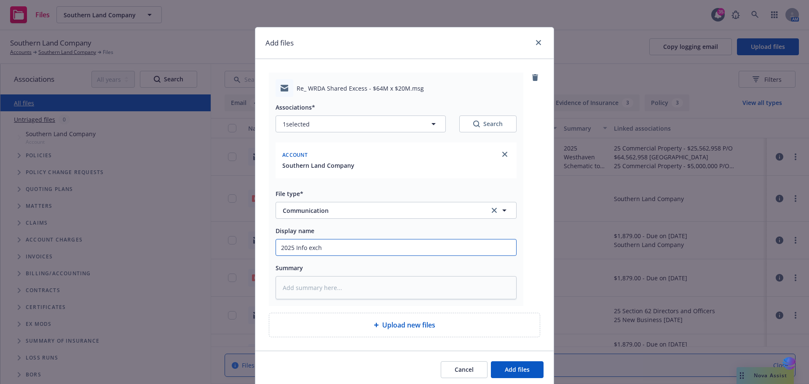
type input "2025 Info excha"
type textarea "x"
type input "2025 Info exchan"
type textarea "x"
type input "2025 Info exchang"
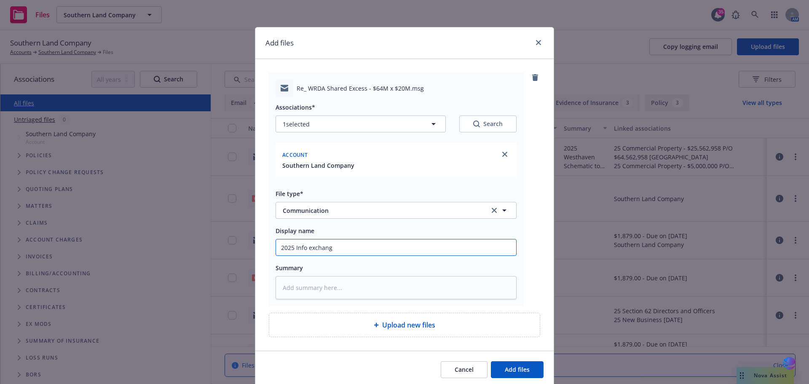
type textarea "x"
type input "2025 Info exchange"
type textarea "x"
type input "2025 Info exchange"
type textarea "x"
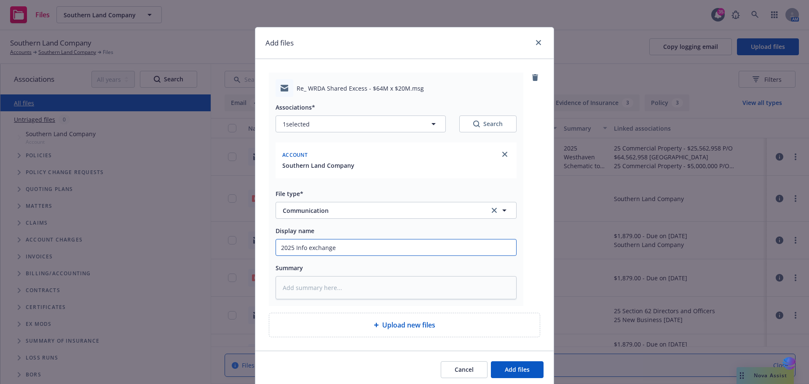
type input "2025 Info exchange w"
type textarea "x"
type input "2025 Info exchange wi"
type textarea "x"
type input "2025 Info exchange wit"
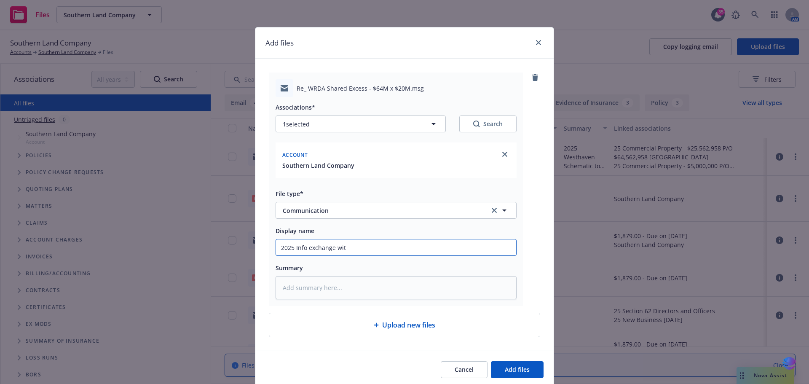
type textarea "x"
type input "2025 Info exchange with"
type textarea "x"
type input "2025 Info exchange with"
type textarea "x"
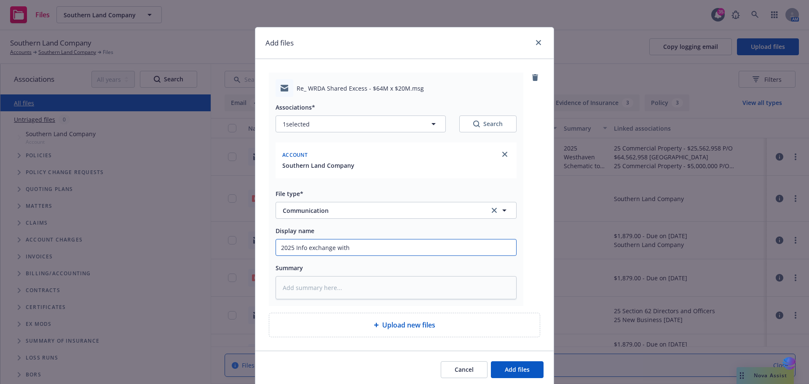
type input "2025 Info exchange with D"
type textarea "x"
type input "2025 Info exchange with Da"
type textarea "x"
type input "2025 Info exchange with Dav"
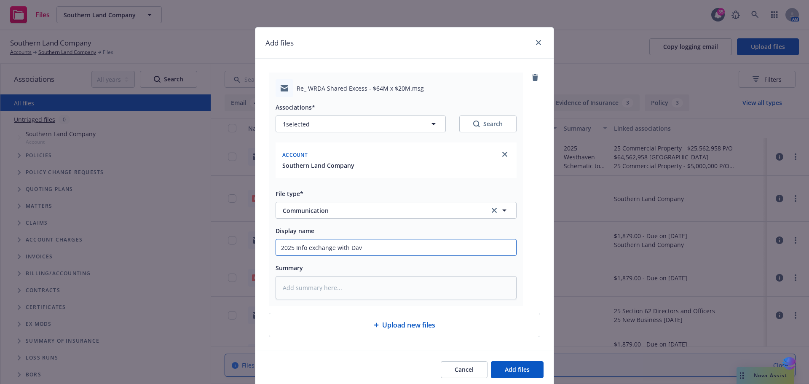
type textarea "x"
type input "2025 Info exchange with Davi"
type textarea "x"
type input "2025 Info exchange with David"
type textarea "x"
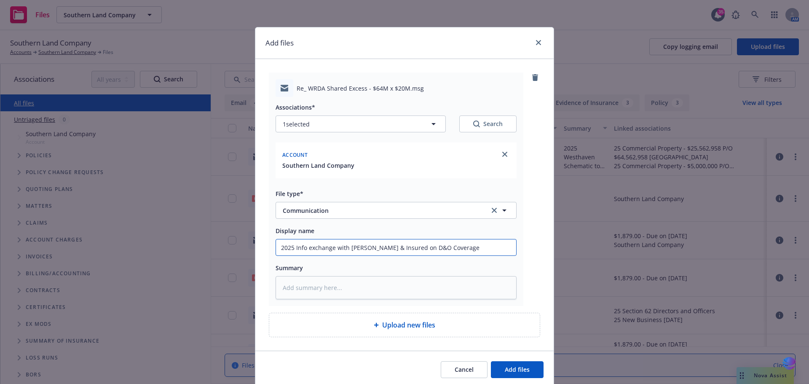
drag, startPoint x: 274, startPoint y: 249, endPoint x: 541, endPoint y: 247, distance: 266.5
click at [541, 247] on div "Re_ WRDA Shared Excess - $64M x $20M.msg Associations* 1 selected Search Accoun…" at bounding box center [404, 205] width 299 height 292
click at [295, 287] on textarea at bounding box center [396, 287] width 241 height 23
paste textarea "2025 Info exchange with David & Insured on D&O Coverage"
click at [506, 368] on span "Add files" at bounding box center [517, 370] width 25 height 8
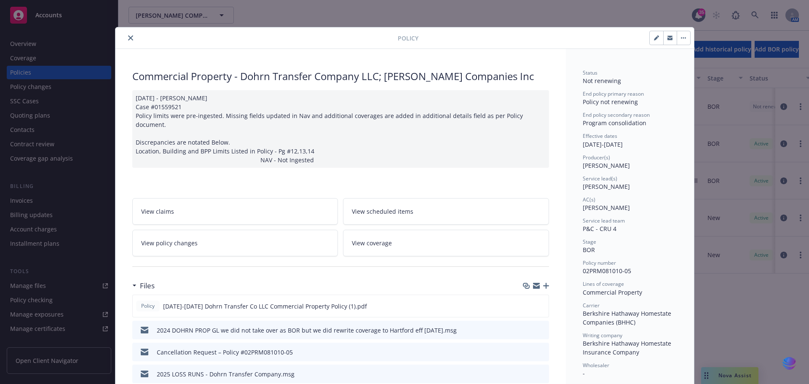
click at [128, 40] on icon "close" at bounding box center [130, 37] width 5 height 5
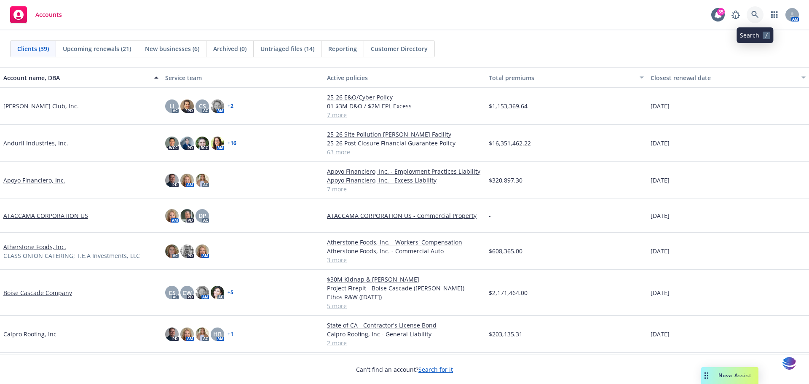
click at [753, 17] on icon at bounding box center [756, 15] width 8 height 8
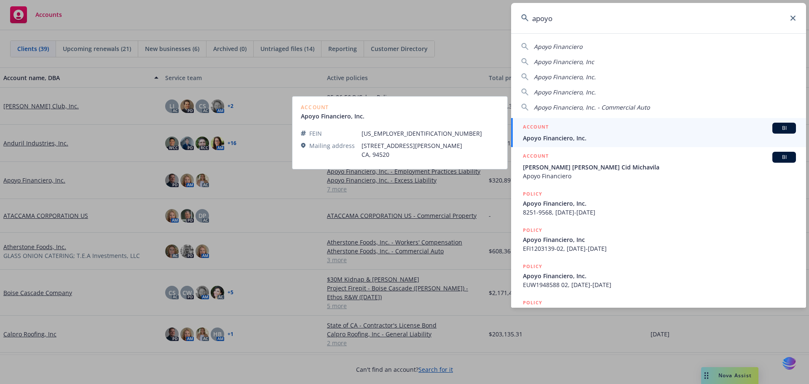
type input "apoyo"
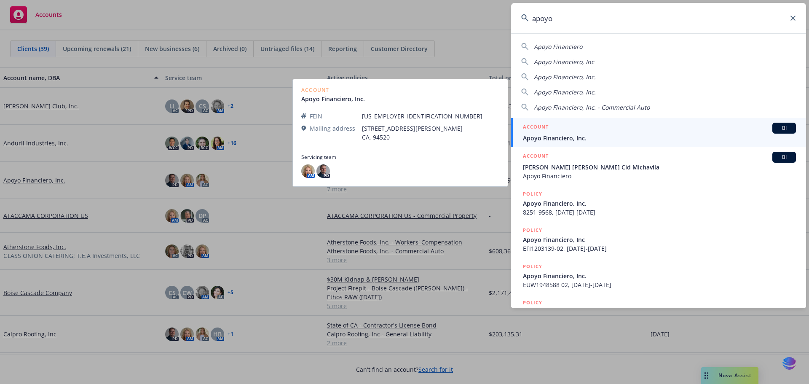
click at [540, 139] on span "Apoyo Financiero, Inc." at bounding box center [659, 138] width 273 height 9
